Goal: Transaction & Acquisition: Purchase product/service

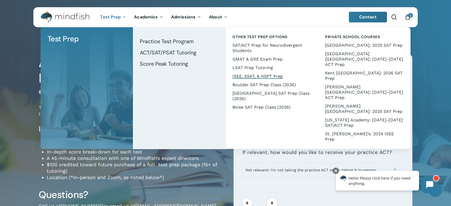
click at [244, 75] on span "ISEE, SSAT, & HSPT Prep" at bounding box center [258, 76] width 50 height 5
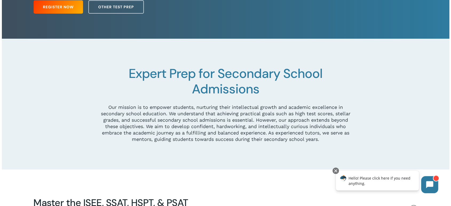
scroll to position [59, 0]
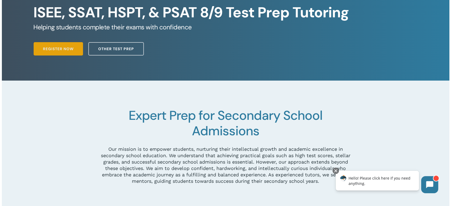
click at [65, 49] on span "Register Now" at bounding box center [58, 48] width 31 height 5
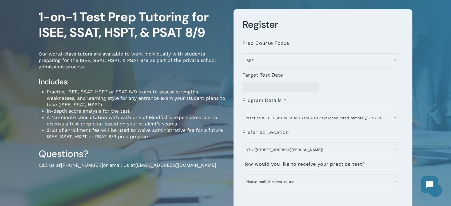
scroll to position [89, 0]
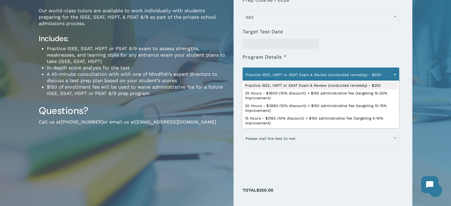
click at [340, 75] on span "Practice ISEE, HSPT or SSAT Exam & Review (conducted remotely) - $250" at bounding box center [321, 74] width 156 height 11
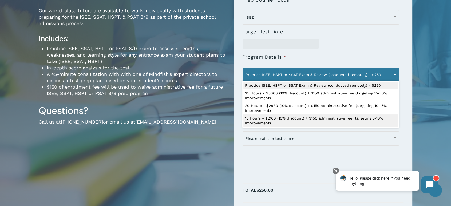
select select "**********"
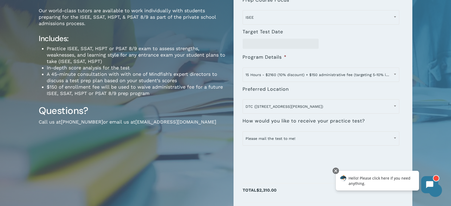
click at [344, 120] on label "How would you like to receive your practice test?" at bounding box center [304, 121] width 122 height 6
click at [243, 131] on select "**********" at bounding box center [243, 131] width 0 height 0
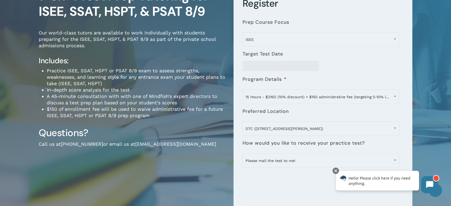
scroll to position [59, 0]
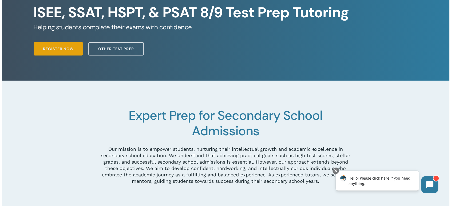
click at [53, 50] on span "Register Now" at bounding box center [58, 48] width 31 height 5
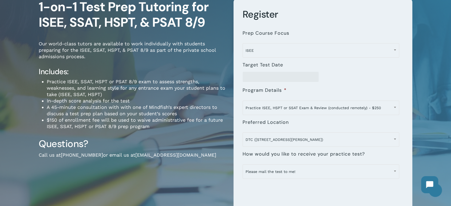
scroll to position [59, 0]
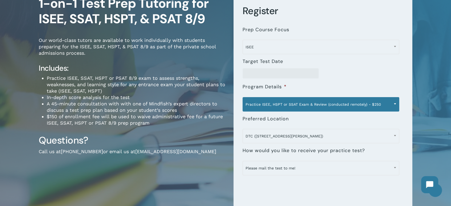
click at [327, 105] on span "Practice ISEE, HSPT or SSAT Exam & Review (conducted remotely) - $250" at bounding box center [321, 104] width 156 height 11
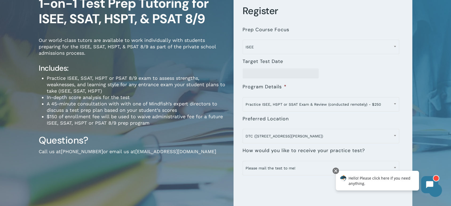
click at [222, 76] on li "Practice ISEE, SSAT, HSPT or PSAT 8/9 exam to assess strengths, weaknesses, and…" at bounding box center [136, 84] width 179 height 19
